Goal: Find specific page/section: Find specific page/section

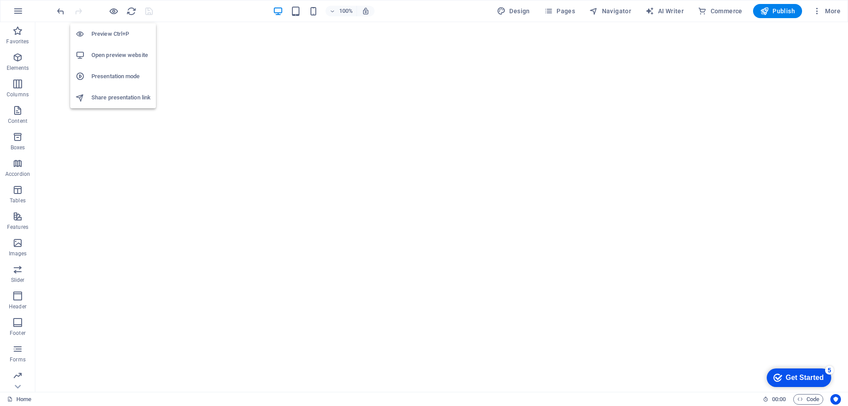
click at [117, 33] on h6 "Preview Ctrl+P" at bounding box center [120, 34] width 59 height 11
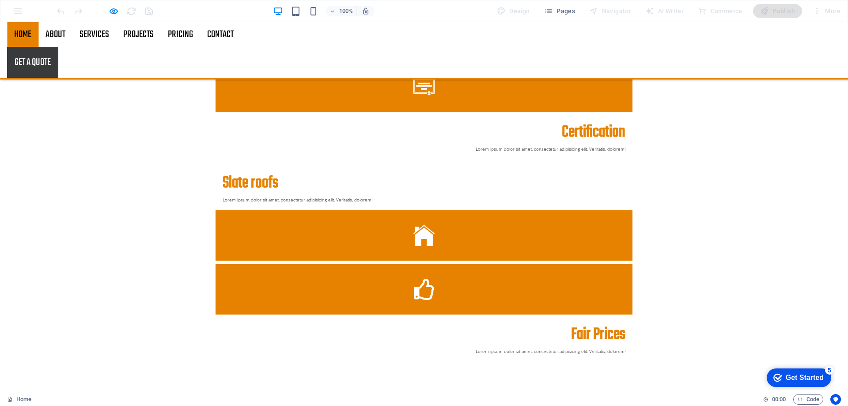
scroll to position [1016, 0]
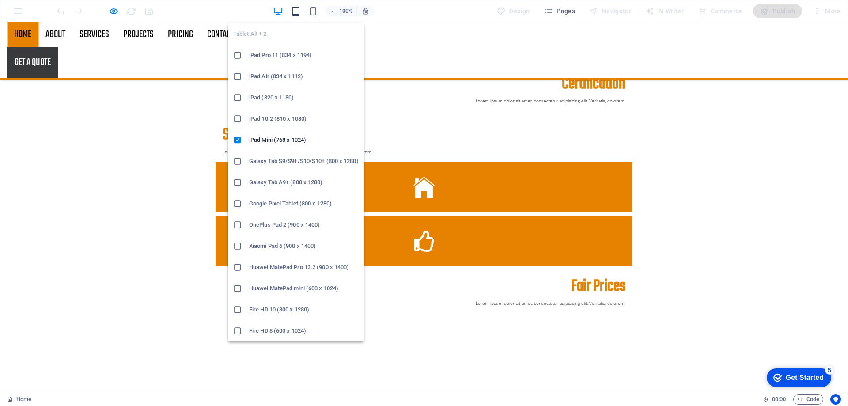
click at [299, 11] on icon "button" at bounding box center [296, 11] width 10 height 10
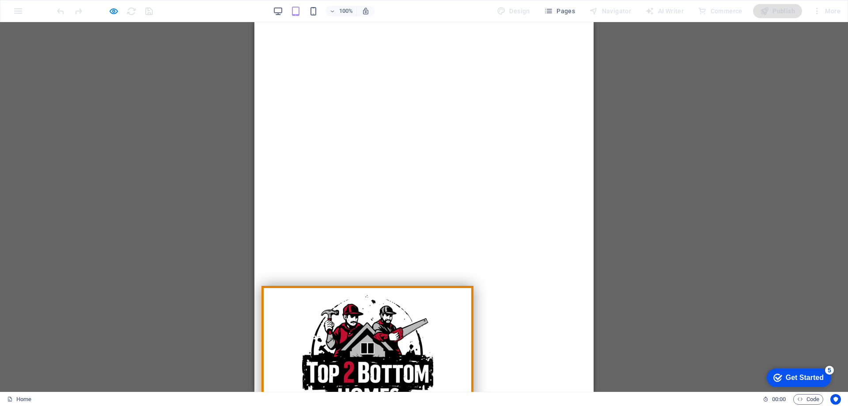
scroll to position [0, 0]
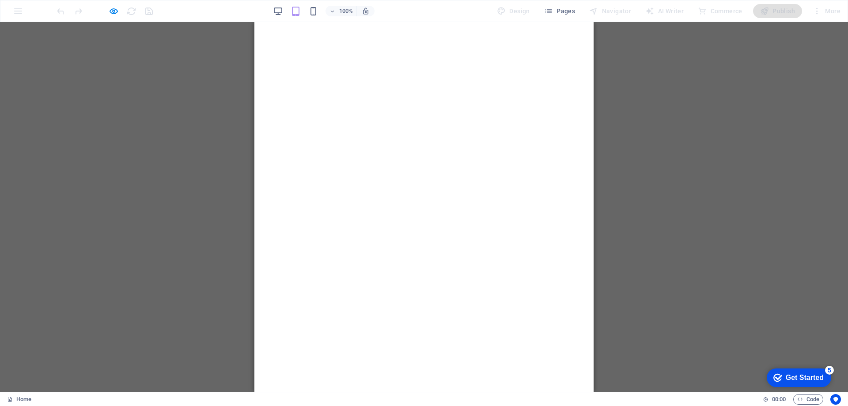
drag, startPoint x: 590, startPoint y: 246, endPoint x: 844, endPoint y: 40, distance: 326.9
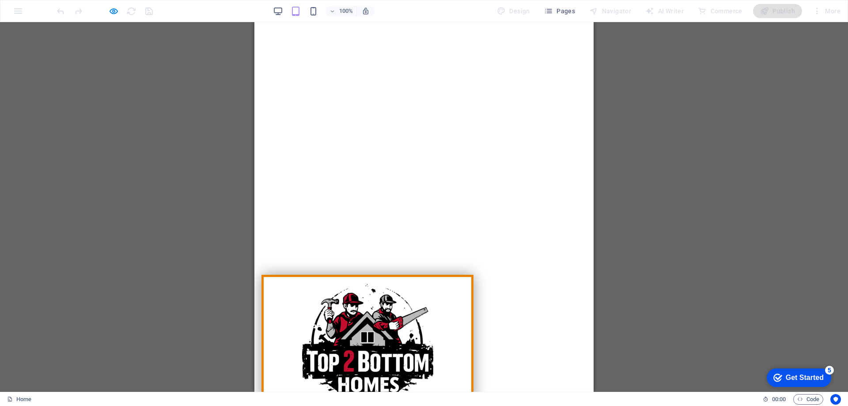
scroll to position [221, 0]
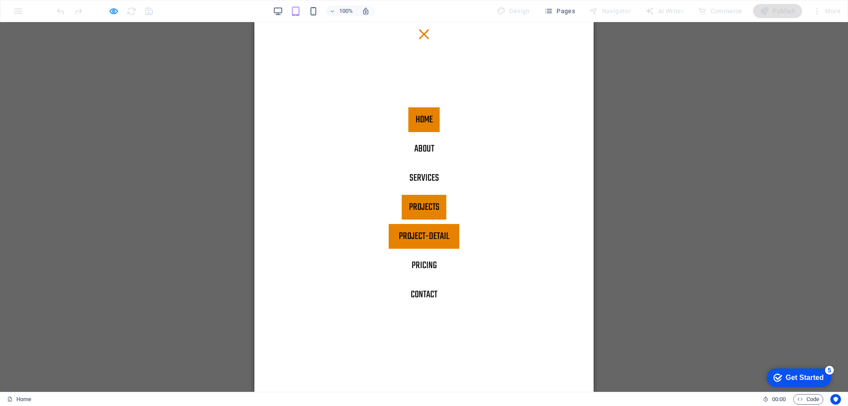
click at [433, 229] on link "Project-detail" at bounding box center [424, 236] width 71 height 25
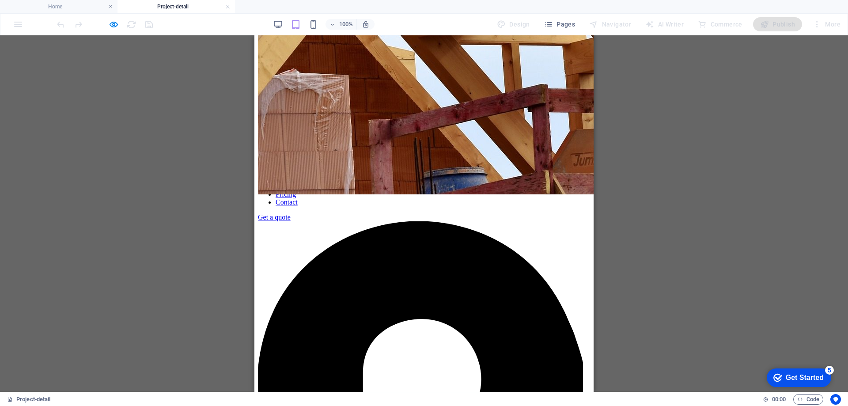
scroll to position [353, 0]
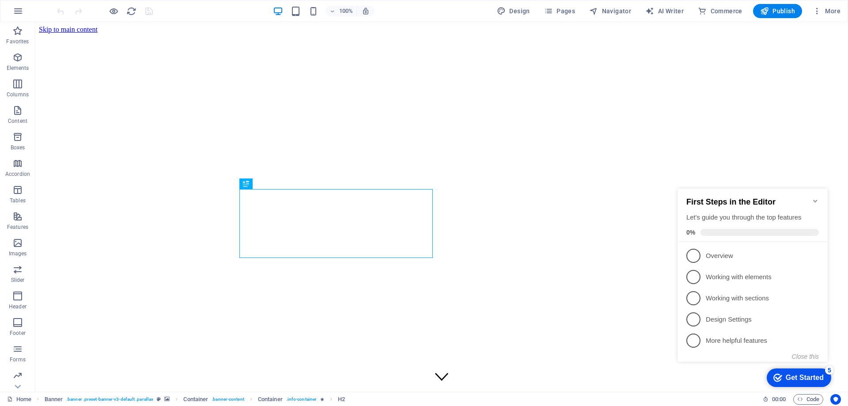
click at [814, 200] on icon "Minimize checklist" at bounding box center [815, 201] width 4 height 3
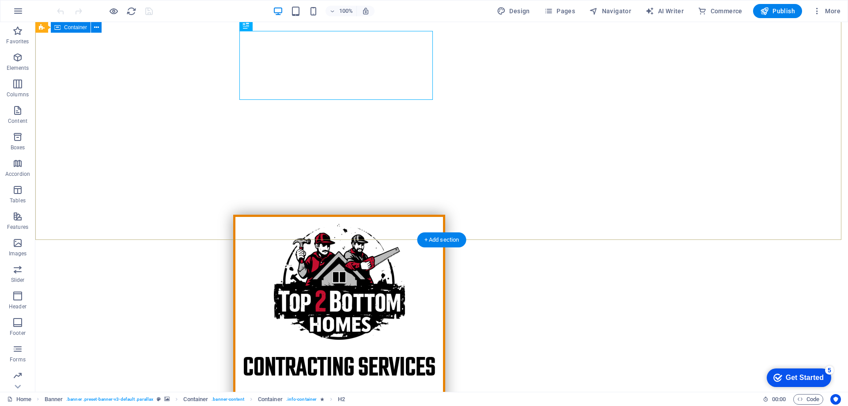
scroll to position [221, 0]
